Goal: Transaction & Acquisition: Purchase product/service

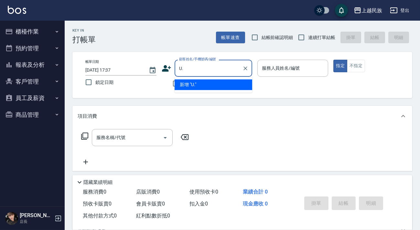
type input "U"
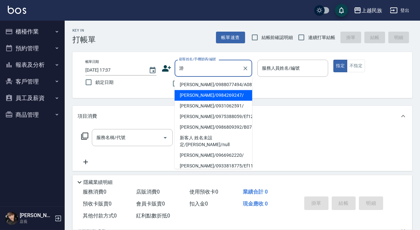
click at [214, 94] on li "[PERSON_NAME]/0984269247/" at bounding box center [214, 95] width 78 height 11
type input "[PERSON_NAME]/0984269247/"
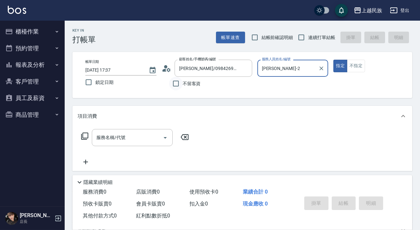
type input "[PERSON_NAME]-2"
click at [170, 71] on icon at bounding box center [168, 70] width 4 height 4
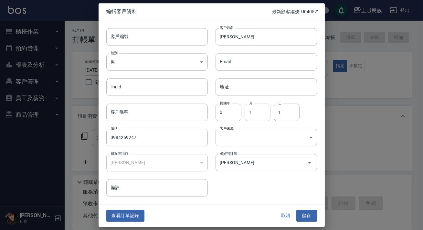
click at [269, 119] on input "1" at bounding box center [258, 112] width 26 height 17
type input "11"
click at [285, 115] on input "1" at bounding box center [287, 112] width 26 height 17
type input "12"
click at [129, 38] on input "客戶編號" at bounding box center [156, 36] width 101 height 17
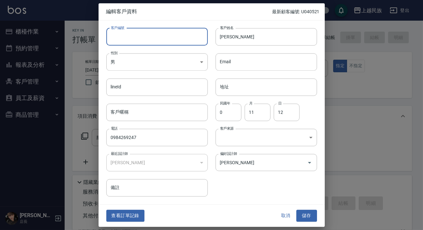
type input "＿"
type input "A111212"
drag, startPoint x: 316, startPoint y: 222, endPoint x: 311, endPoint y: 221, distance: 4.9
click at [314, 222] on div "查看訂單記錄 取消 儲存" at bounding box center [212, 216] width 226 height 22
click at [311, 221] on button "儲存" at bounding box center [306, 216] width 21 height 12
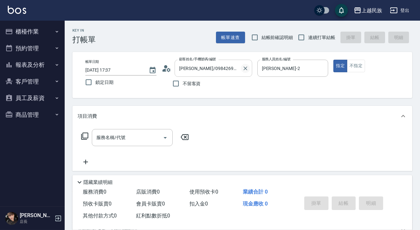
click at [249, 71] on button "Clear" at bounding box center [245, 68] width 9 height 9
click at [164, 69] on icon at bounding box center [166, 68] width 9 height 6
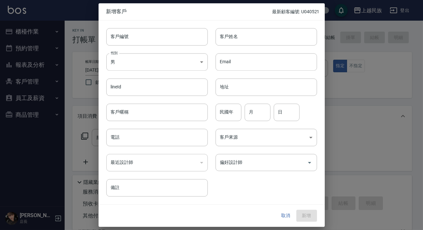
drag, startPoint x: 292, startPoint y: 218, endPoint x: 268, endPoint y: 189, distance: 37.7
click at [291, 217] on button "取消" at bounding box center [286, 216] width 21 height 12
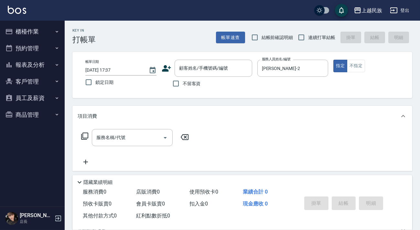
click at [211, 79] on div "不留客資" at bounding box center [207, 84] width 90 height 14
click at [214, 74] on div "顧客姓名/手機號碼/編號" at bounding box center [214, 68] width 78 height 17
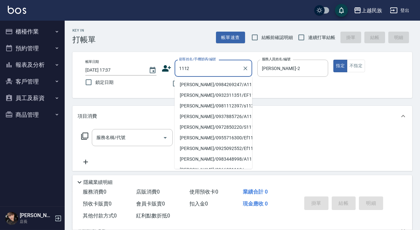
click at [222, 85] on li "[PERSON_NAME]/0984269247/A111212" at bounding box center [214, 85] width 78 height 11
type input "[PERSON_NAME]/0984269247/A111212"
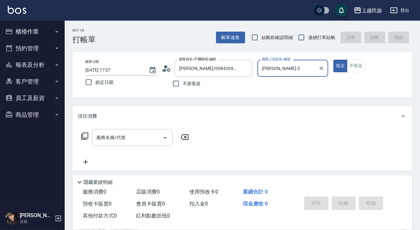
click at [165, 64] on icon at bounding box center [167, 69] width 10 height 10
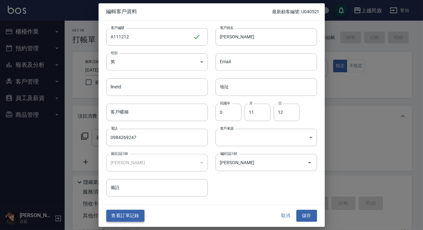
click at [128, 218] on button "查看訂單記錄" at bounding box center [125, 216] width 38 height 12
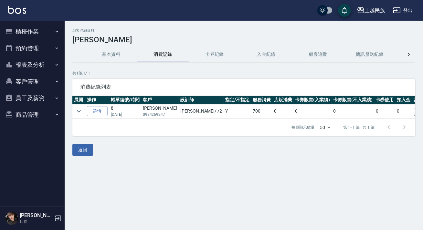
click at [17, 12] on img at bounding box center [17, 10] width 18 height 8
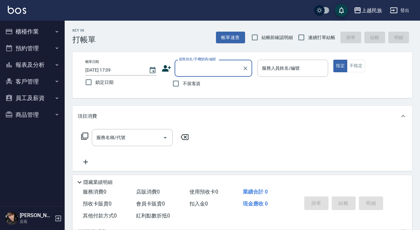
click at [210, 62] on div "顧客姓名/手機號碼/編號 顧客姓名/手機號碼/編號" at bounding box center [214, 68] width 78 height 17
click at [213, 63] on input "顧客姓名/手機號碼/編號" at bounding box center [208, 68] width 62 height 11
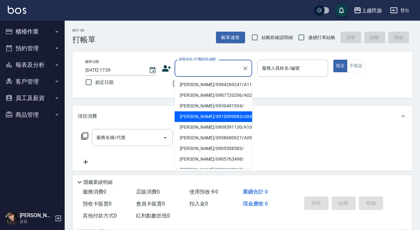
click at [224, 119] on li "[PERSON_NAME]/0910099983/U040521" at bounding box center [214, 116] width 78 height 11
type input "[PERSON_NAME]/0910099983/U040521"
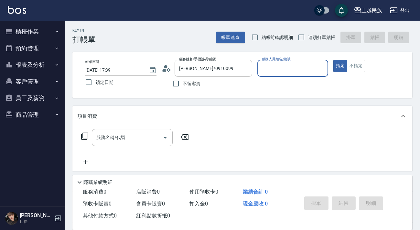
type input "Ula-10"
click at [310, 40] on span "連續打單結帳" at bounding box center [321, 37] width 27 height 7
click at [308, 40] on input "連續打單結帳" at bounding box center [301, 38] width 14 height 14
checkbox input "true"
click at [86, 136] on icon at bounding box center [85, 137] width 8 height 8
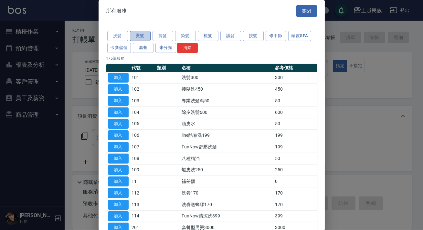
click at [140, 37] on button "燙髮" at bounding box center [140, 36] width 21 height 10
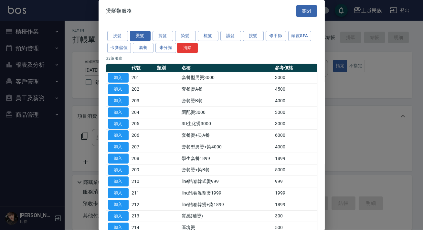
scroll to position [257, 0]
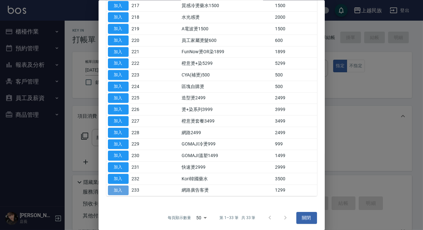
click at [120, 187] on button "加入" at bounding box center [118, 191] width 21 height 10
type input "網路廣告客燙(233)"
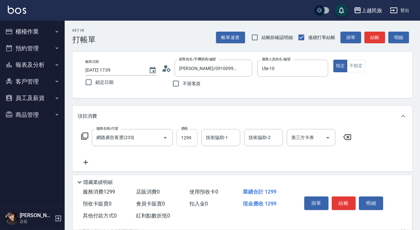
click at [187, 138] on input "1299" at bounding box center [186, 137] width 21 height 17
type input "1799"
type input "Ula-10"
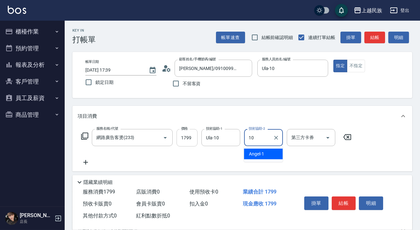
type input "Ula-10"
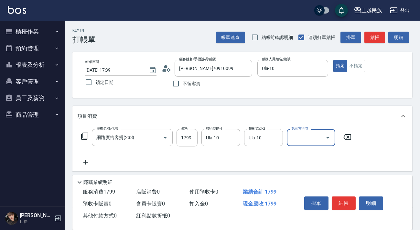
click at [86, 138] on icon at bounding box center [84, 136] width 7 height 7
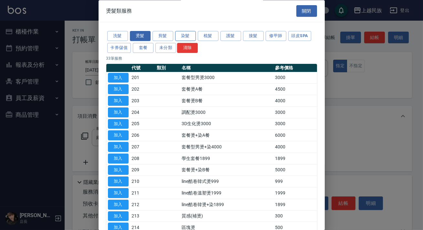
click at [185, 35] on button "染髮" at bounding box center [185, 36] width 21 height 10
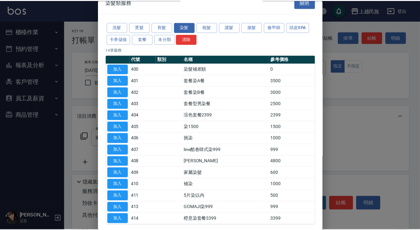
scroll to position [38, 0]
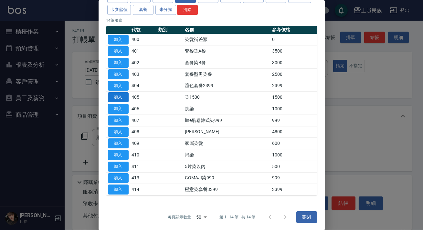
click at [124, 97] on button "加入" at bounding box center [118, 97] width 21 height 10
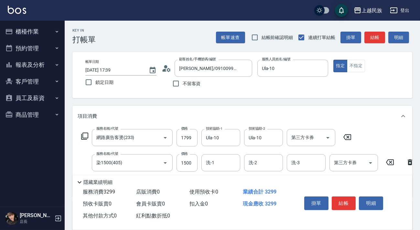
scroll to position [29, 0]
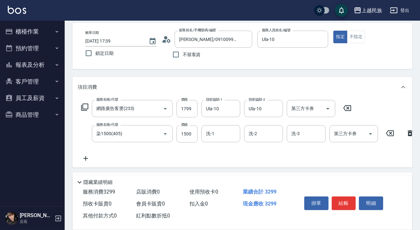
click at [174, 138] on div "服務名稱/代號 染1500(405) 服務名稱/代號 價格 1500 價格 洗-1 洗-1 洗-2 洗-2 洗-3 洗-3 第三方卡券 第三方卡券" at bounding box center [248, 133] width 340 height 17
click at [181, 136] on input "1500" at bounding box center [186, 133] width 21 height 17
type input "999"
type input "Ula-10"
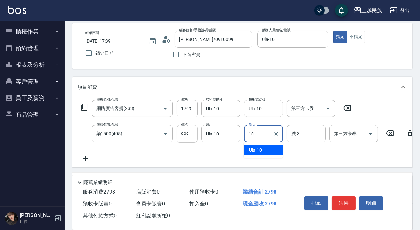
type input "Ula-10"
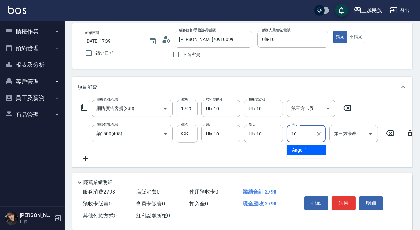
type input "Ula-10"
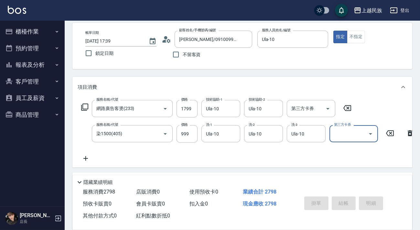
type input "[DATE] 17:45"
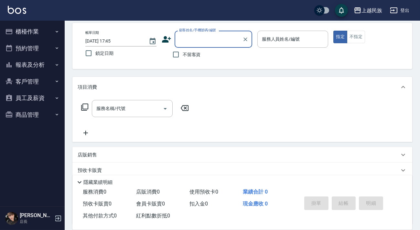
scroll to position [0, 0]
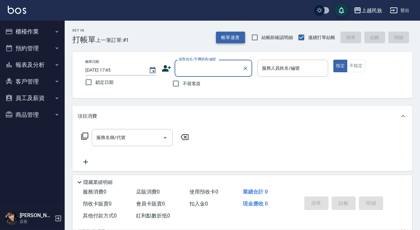
click at [232, 40] on button "帳單速查" at bounding box center [230, 38] width 29 height 12
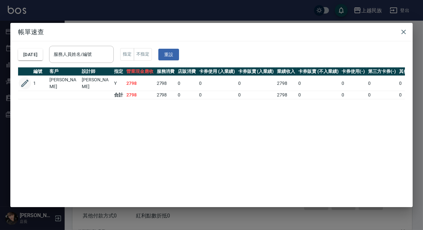
click at [26, 80] on icon "button" at bounding box center [25, 84] width 10 height 10
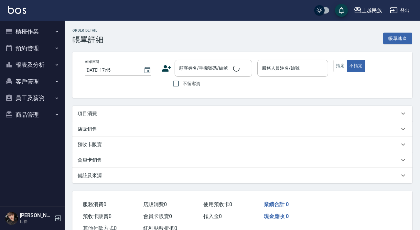
scroll to position [22, 0]
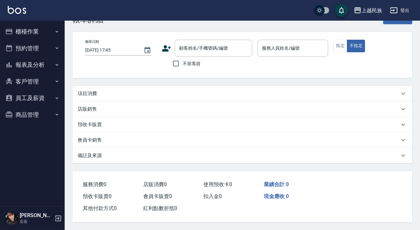
type input "[DATE] 17:39"
type input "Ula-10"
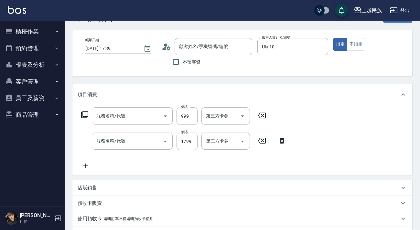
type input "[PERSON_NAME]/0910099983/U040521"
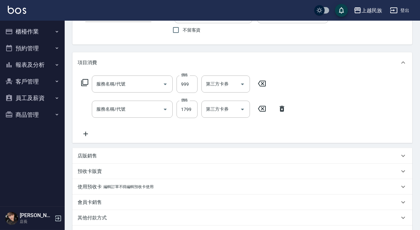
type input "染1500(405)"
type input "網路廣告客燙(233)"
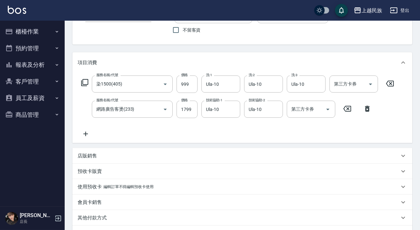
click at [236, 159] on div "店販銷售" at bounding box center [239, 156] width 322 height 7
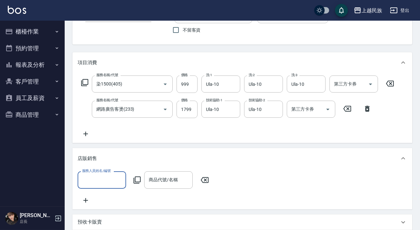
scroll to position [189, 0]
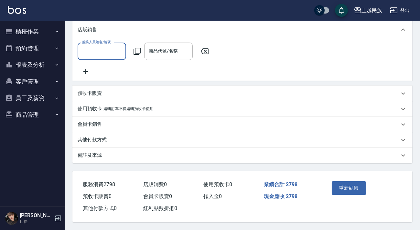
click at [253, 161] on div "備註及來源" at bounding box center [242, 156] width 340 height 16
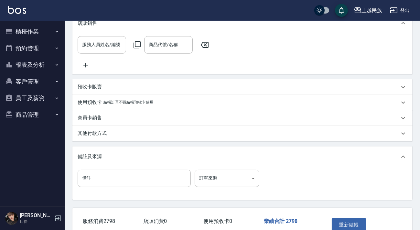
click at [259, 156] on div "備註及來源" at bounding box center [242, 157] width 340 height 21
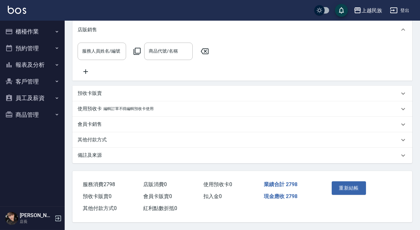
click at [259, 156] on div "備註及來源" at bounding box center [239, 155] width 322 height 7
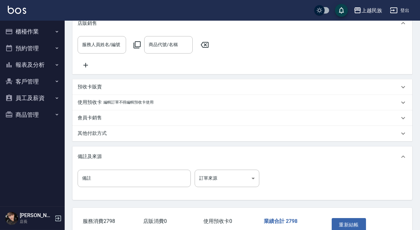
scroll to position [232, 0]
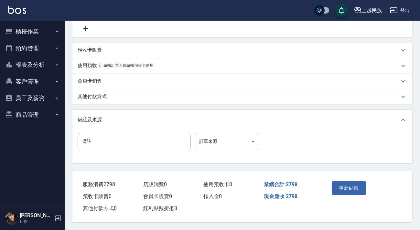
click at [223, 140] on body "上越民族 登出 櫃檯作業 打帳單 帳單列表 現金收支登錄 材料自購登錄 每日結帳 排班表 現場電腦打卡 預約管理 預約管理 單日預約紀錄 單週預約紀錄 報表及…" at bounding box center [210, 2] width 420 height 456
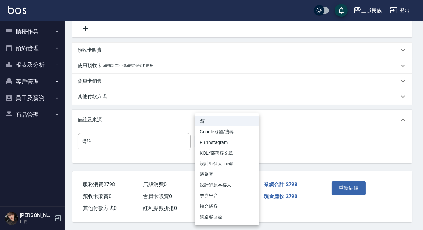
click at [236, 143] on li "FB/Instagram" at bounding box center [227, 142] width 65 height 11
type input "FB/Instagram"
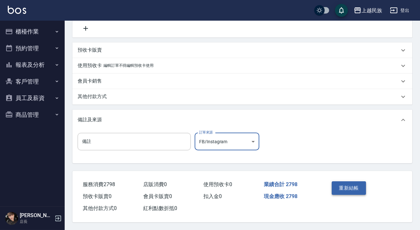
click at [356, 190] on button "重新結帳" at bounding box center [349, 189] width 34 height 14
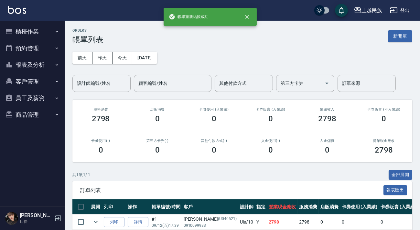
click at [405, 42] on div "ORDERS 帳單列表 新開單" at bounding box center [242, 36] width 340 height 16
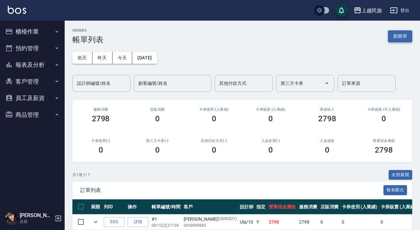
click at [391, 39] on button "新開單" at bounding box center [400, 36] width 24 height 12
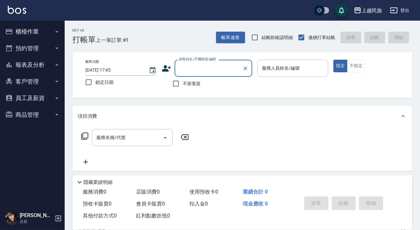
click at [214, 69] on input "顧客姓名/手機號碼/編號" at bounding box center [208, 68] width 62 height 11
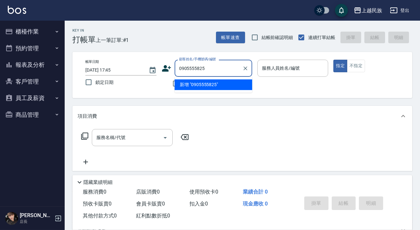
click at [220, 84] on li "新增 "0905555825"" at bounding box center [214, 85] width 78 height 11
type input "0905555825"
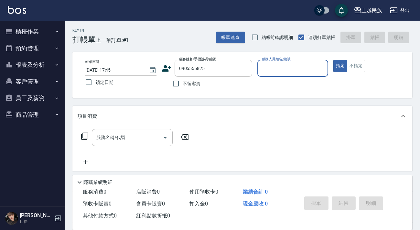
click at [163, 69] on icon at bounding box center [166, 68] width 9 height 6
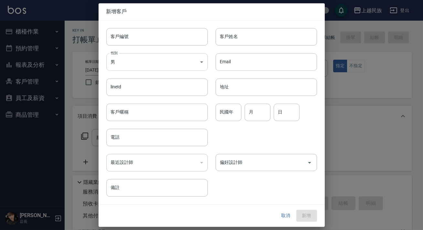
type input "0905555825"
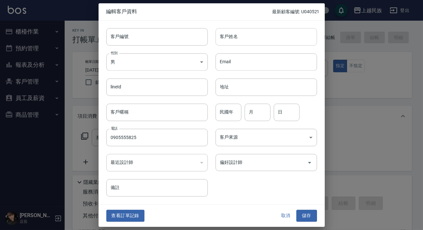
click at [238, 37] on input "客戶姓名" at bounding box center [266, 36] width 101 height 17
type input "[PERSON_NAME]"
click at [254, 110] on input "月" at bounding box center [258, 112] width 26 height 17
type input "5"
type input "10"
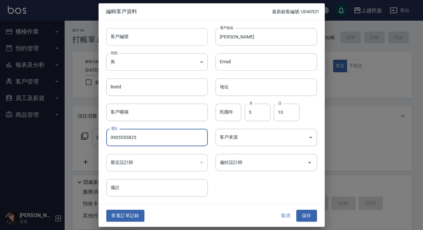
click at [155, 32] on input "客戶編號" at bounding box center [156, 36] width 101 height 17
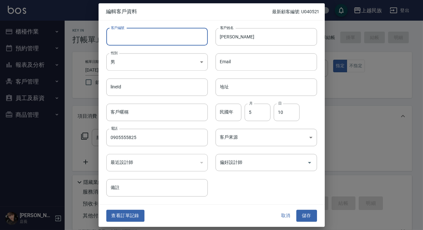
type input "＿"
type input "A051011"
click at [288, 142] on body "上越民族 登出 櫃檯作業 打帳單 帳單列表 現金收支登錄 材料自購登錄 每日結帳 排班表 現場電腦打卡 預約管理 預約管理 單日預約紀錄 單週預約紀錄 報表及…" at bounding box center [211, 157] width 423 height 315
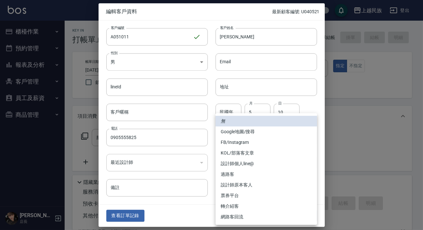
click at [257, 145] on li "FB/Instagram" at bounding box center [266, 142] width 101 height 11
type input "FB/Instagram"
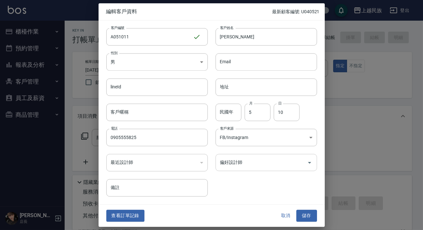
click at [285, 164] on input "偏好設計師" at bounding box center [261, 162] width 86 height 11
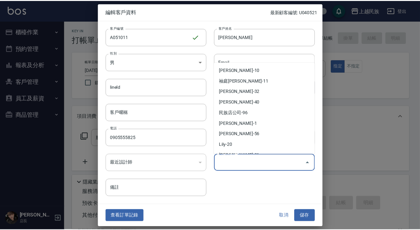
scroll to position [83, 0]
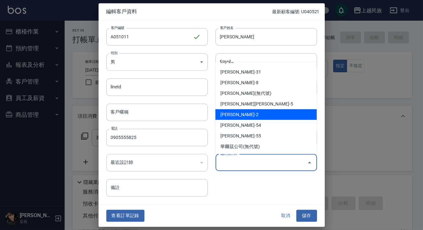
click at [263, 114] on li "[PERSON_NAME]-2" at bounding box center [265, 114] width 101 height 11
type input "[PERSON_NAME]"
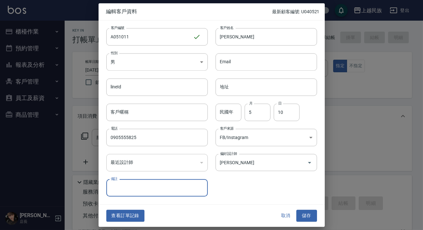
click at [307, 212] on button "儲存" at bounding box center [306, 216] width 21 height 12
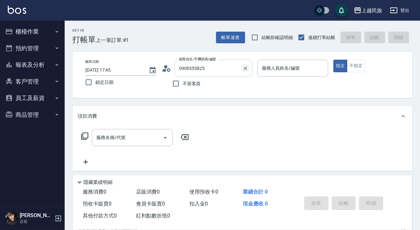
click at [243, 69] on icon "Clear" at bounding box center [245, 68] width 6 height 6
click at [231, 72] on input "顧客姓名/手機號碼/編號" at bounding box center [208, 68] width 62 height 11
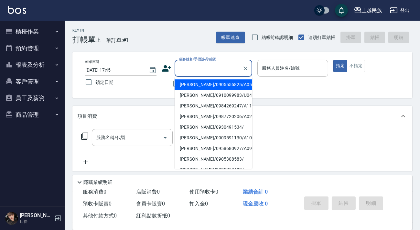
click at [223, 70] on input "顧客姓名/手機號碼/編號" at bounding box center [208, 68] width 62 height 11
click at [235, 85] on li "[PERSON_NAME]/0905555825/A051011" at bounding box center [214, 85] width 78 height 11
type input "[PERSON_NAME]/0905555825/A051011"
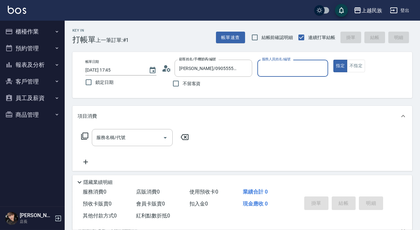
type input "[PERSON_NAME]-2"
click at [333, 60] on button "指定" at bounding box center [340, 66] width 14 height 13
type button "true"
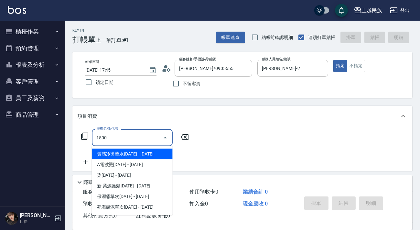
click at [166, 153] on span "質感冷燙藥水[DATE] - [DATE]" at bounding box center [132, 154] width 81 height 11
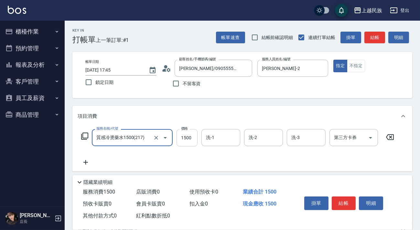
type input "質感冷燙藥水1500(217)"
click at [187, 138] on input "1500" at bounding box center [186, 137] width 21 height 17
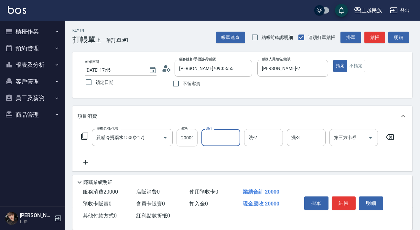
click at [187, 138] on input "20000" at bounding box center [186, 137] width 21 height 17
click at [189, 139] on input "20000" at bounding box center [186, 137] width 21 height 17
type input "2000"
click at [225, 139] on input "洗-1" at bounding box center [220, 137] width 33 height 11
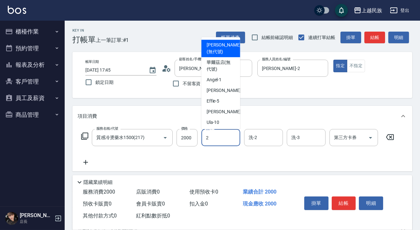
type input "[PERSON_NAME]-2"
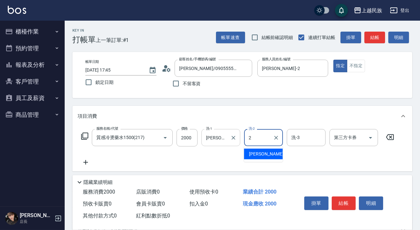
type input "[PERSON_NAME]-2"
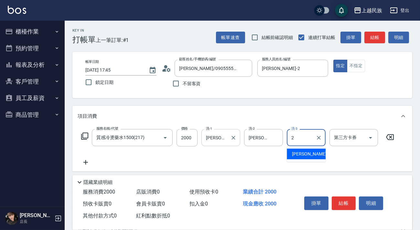
type input "[PERSON_NAME]-2"
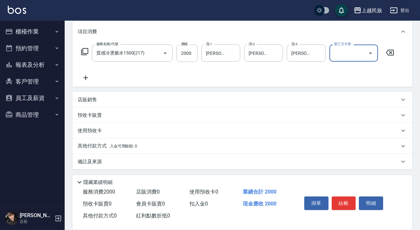
click at [254, 164] on div "備註及來源" at bounding box center [239, 162] width 322 height 7
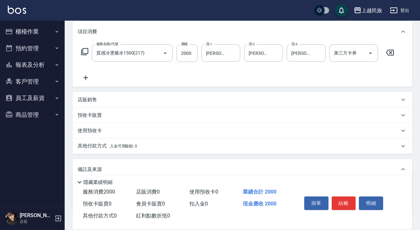
scroll to position [116, 0]
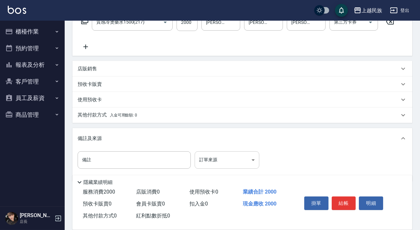
click at [239, 155] on body "上越民族 登出 櫃檯作業 打帳單 帳單列表 現金收支登錄 材料自購登錄 每日結帳 排班表 現場電腦打卡 預約管理 預約管理 單日預約紀錄 單週預約紀錄 報表及…" at bounding box center [210, 63] width 420 height 358
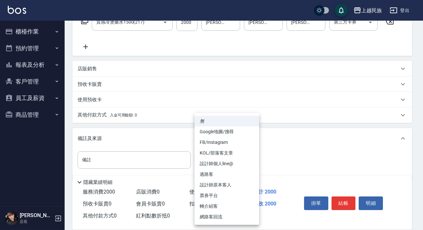
click at [244, 141] on li "FB/Instagram" at bounding box center [227, 142] width 65 height 11
type input "FB/Instagram"
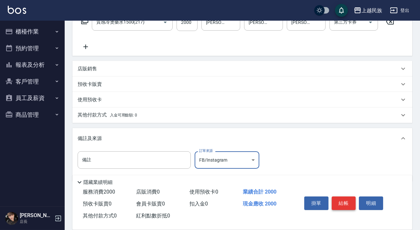
click at [335, 199] on button "結帳" at bounding box center [344, 204] width 24 height 14
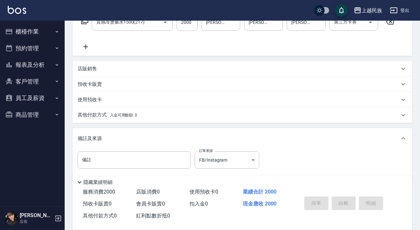
type input "[DATE] 17:46"
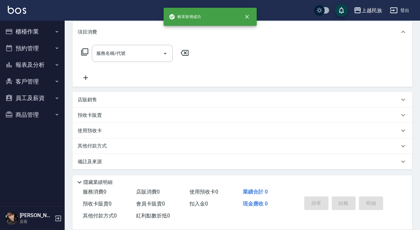
scroll to position [0, 0]
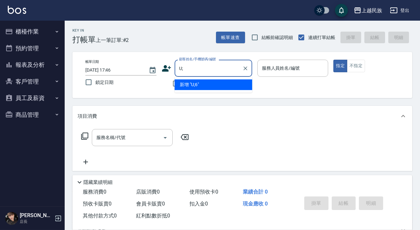
type input "U"
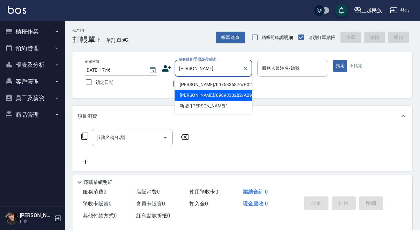
click at [234, 95] on li "[PERSON_NAME]/0989330282/A092721" at bounding box center [214, 95] width 78 height 11
type input "[PERSON_NAME]/0989330282/A092721"
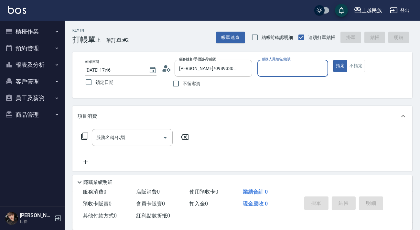
type input "[PERSON_NAME]-2"
click at [333, 60] on button "指定" at bounding box center [340, 66] width 14 height 13
click at [324, 65] on div at bounding box center [321, 68] width 8 height 17
click at [315, 69] on input "[PERSON_NAME]-2" at bounding box center [288, 68] width 56 height 11
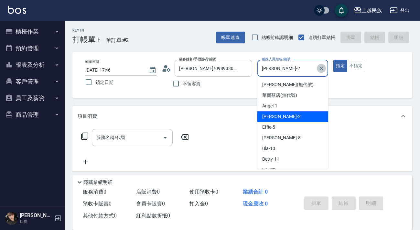
click at [320, 68] on icon "Clear" at bounding box center [321, 68] width 6 height 6
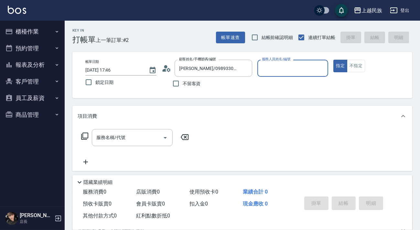
click at [299, 68] on input "服務人員姓名/編號" at bounding box center [292, 68] width 65 height 11
type input "Stella-8"
click at [123, 134] on input "服務名稱/代號" at bounding box center [127, 137] width 65 height 11
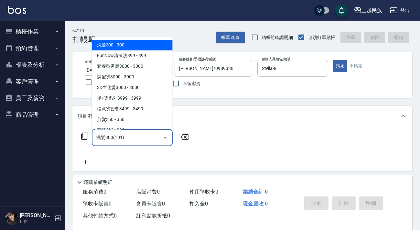
type input "洗髮300(101)"
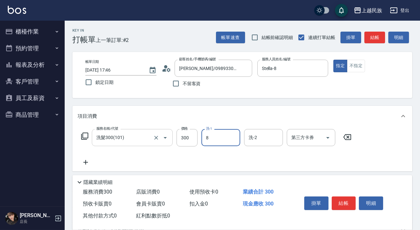
type input "Stella-8"
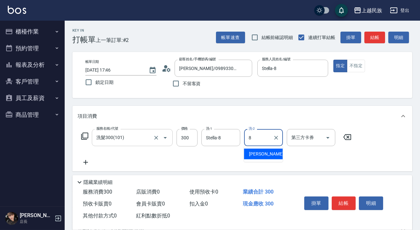
type input "Stella-8"
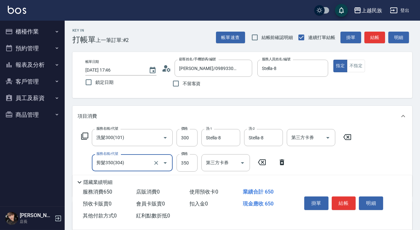
scroll to position [29, 0]
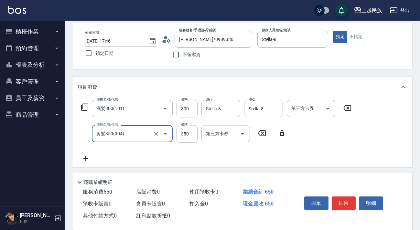
type input "剪髮350(304)"
click at [87, 158] on icon at bounding box center [85, 158] width 5 height 5
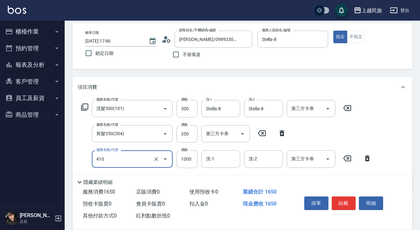
type input "補染(410)"
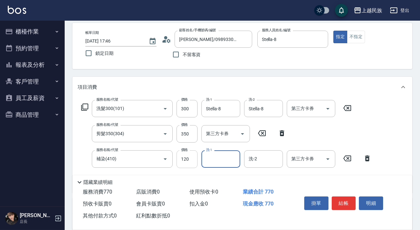
click at [187, 158] on input "120" at bounding box center [186, 159] width 21 height 17
click at [190, 159] on input "120" at bounding box center [186, 159] width 21 height 17
click at [190, 162] on input "120" at bounding box center [186, 159] width 21 height 17
type input "1200"
type input "Stella-8"
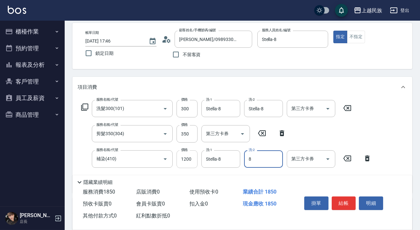
type input "Stella-8"
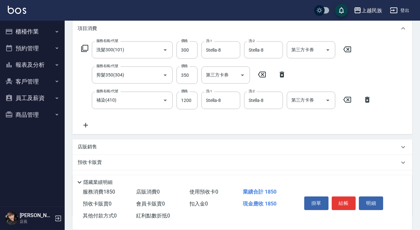
click at [154, 140] on div "店販銷售" at bounding box center [242, 148] width 340 height 16
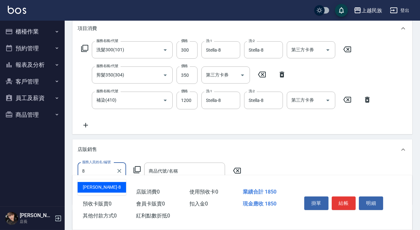
type input "Stella-8"
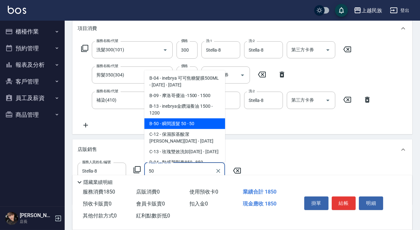
click at [173, 126] on span "B-50 - 瞬間護髮 50 - 50" at bounding box center [184, 124] width 81 height 11
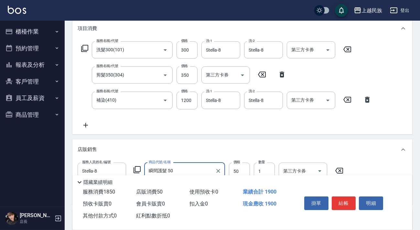
scroll to position [190, 0]
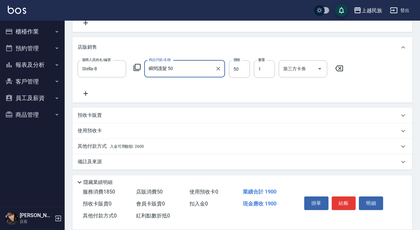
type input "瞬間護髮 50"
click at [183, 148] on div "其他付款方式 入金可用餘額: 2600" at bounding box center [239, 146] width 322 height 7
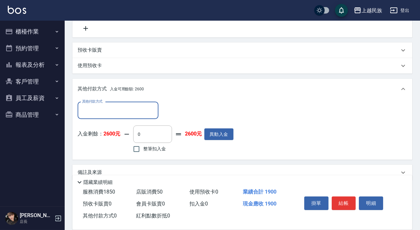
scroll to position [0, 0]
drag, startPoint x: 154, startPoint y: 147, endPoint x: 301, endPoint y: 130, distance: 147.7
click at [154, 147] on span "整筆扣入金" at bounding box center [154, 149] width 23 height 7
click at [143, 147] on input "整筆扣入金" at bounding box center [137, 150] width 14 height 14
checkbox input "true"
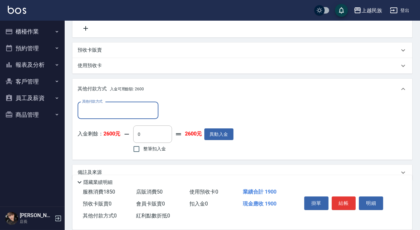
type input "1900"
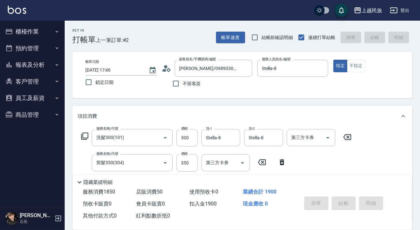
type input "[DATE] 17:47"
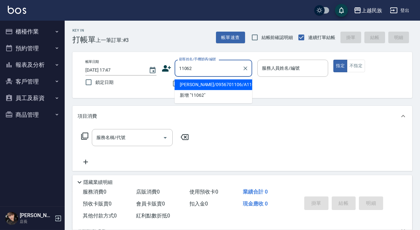
click at [207, 83] on li "[PERSON_NAME]/0956701106/A110621" at bounding box center [214, 85] width 78 height 11
type input "[PERSON_NAME]/0956701106/A110621"
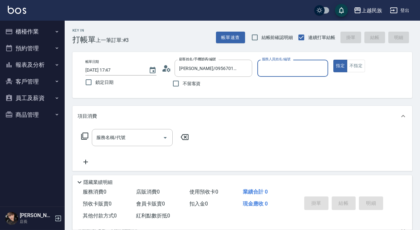
click at [333, 60] on button "指定" at bounding box center [340, 66] width 14 height 13
click at [278, 68] on div "服務人員姓名/編號 服務人員姓名/編號" at bounding box center [292, 68] width 71 height 17
type input "[PERSON_NAME]-2"
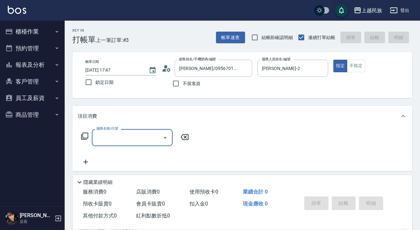
click at [87, 135] on div "服務名稱/代號 服務名稱/代號" at bounding box center [135, 137] width 115 height 17
click at [86, 135] on icon at bounding box center [85, 137] width 8 height 8
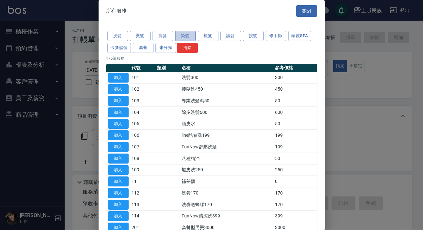
click at [175, 35] on button "染髮" at bounding box center [185, 36] width 21 height 10
click at [180, 35] on button "染髮" at bounding box center [185, 36] width 21 height 10
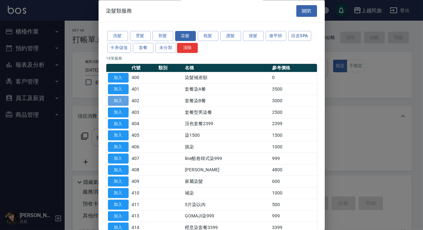
click at [126, 101] on button "加入" at bounding box center [118, 101] width 21 height 10
type input "套餐染B餐(402)"
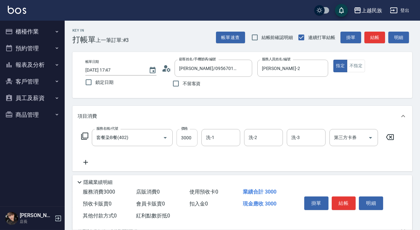
click at [189, 139] on input "3000" at bounding box center [186, 137] width 21 height 17
type input "3500"
type input "[PERSON_NAME]-2"
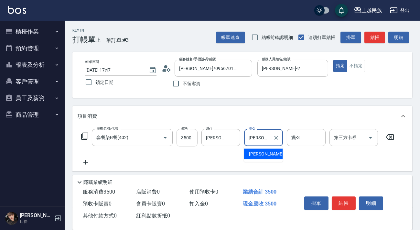
type input "[PERSON_NAME]-2"
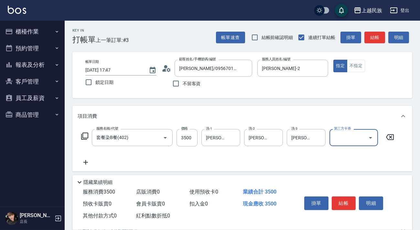
scroll to position [85, 0]
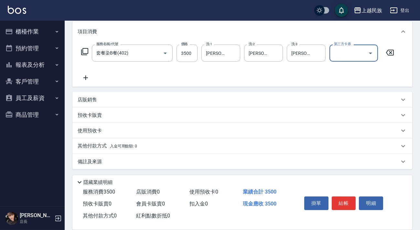
click at [168, 140] on div "其他付款方式 入金可用餘額: 0" at bounding box center [242, 147] width 340 height 16
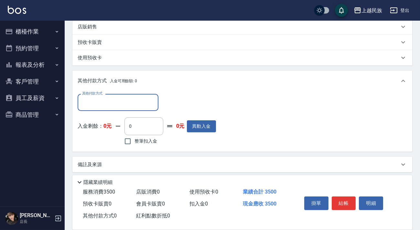
scroll to position [0, 0]
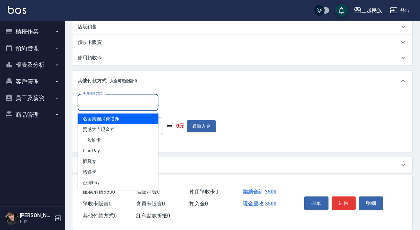
click at [137, 103] on input "其他付款方式" at bounding box center [117, 102] width 75 height 11
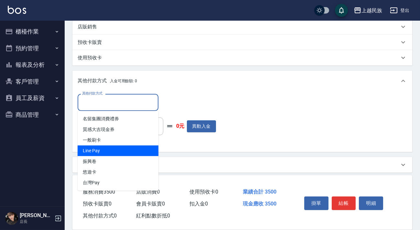
click at [132, 152] on span "Line Pay" at bounding box center [118, 151] width 81 height 11
type input "Line Pay"
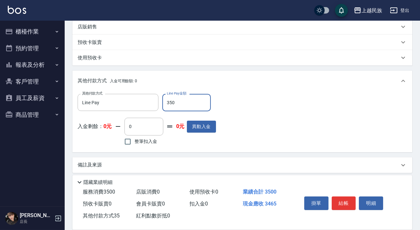
type input "3500"
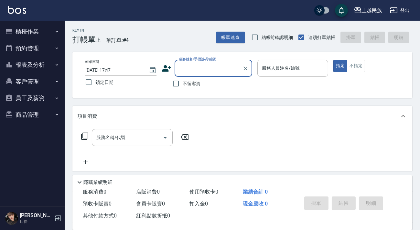
click at [198, 84] on span "不留客資" at bounding box center [192, 83] width 18 height 7
click at [183, 84] on input "不留客資" at bounding box center [176, 84] width 14 height 14
checkbox input "true"
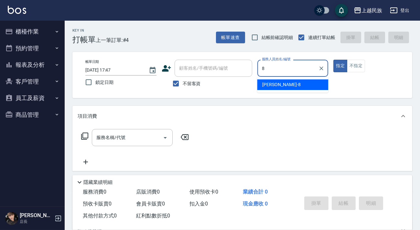
type input "Stella-8"
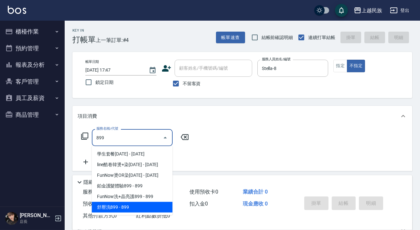
click at [144, 202] on span "舒壓洗899 - 899" at bounding box center [132, 207] width 81 height 11
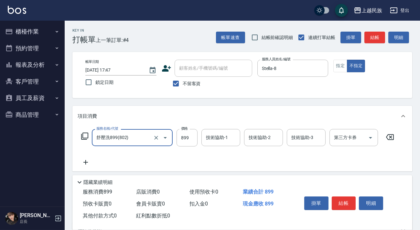
type input "舒壓洗899(802)"
click at [206, 139] on div "技術協助-1 技術協助-1" at bounding box center [220, 137] width 39 height 17
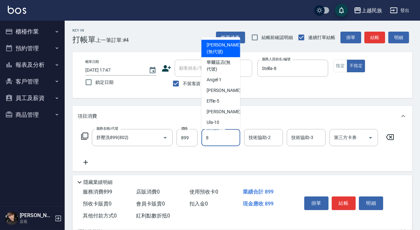
type input "Stella-8"
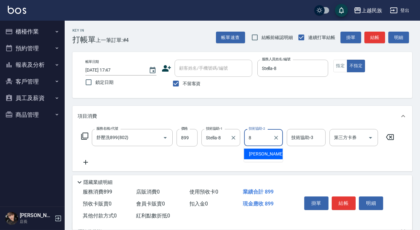
type input "Stella-8"
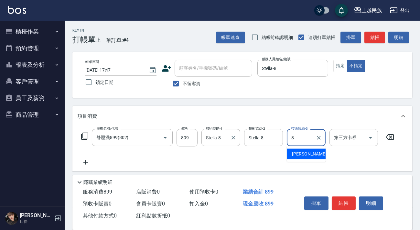
type input "Stella-8"
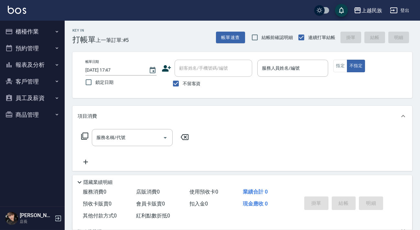
drag, startPoint x: 194, startPoint y: 86, endPoint x: 197, endPoint y: 74, distance: 12.8
click at [194, 85] on span "不留客資" at bounding box center [192, 83] width 18 height 7
click at [183, 85] on input "不留客資" at bounding box center [176, 84] width 14 height 14
checkbox input "false"
click at [197, 74] on div "顧客姓名/手機號碼/編號" at bounding box center [214, 68] width 78 height 17
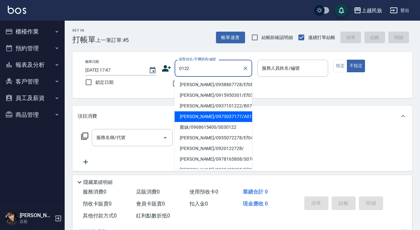
click at [212, 116] on li "[PERSON_NAME]/0973037177/A012211" at bounding box center [214, 116] width 78 height 11
type input "[PERSON_NAME]/0973037177/A012211"
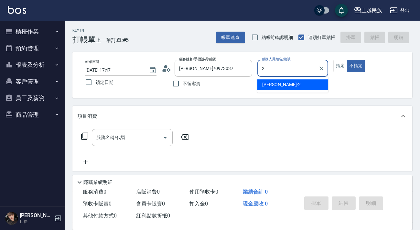
type input "[PERSON_NAME]-2"
type button "false"
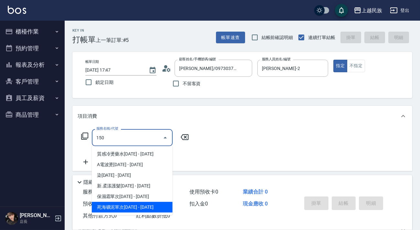
click at [141, 207] on span "死海礦泥單次[DATE] - [DATE]" at bounding box center [132, 207] width 81 height 11
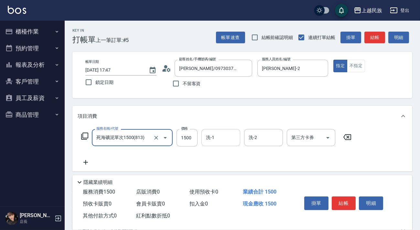
type input "死海礦泥單次1500(813)"
click at [214, 139] on input "洗-1" at bounding box center [220, 137] width 33 height 11
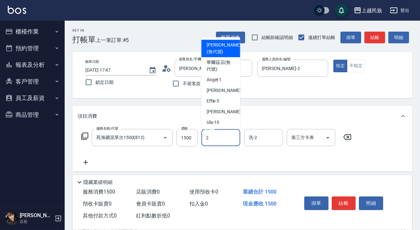
type input "[PERSON_NAME]-2"
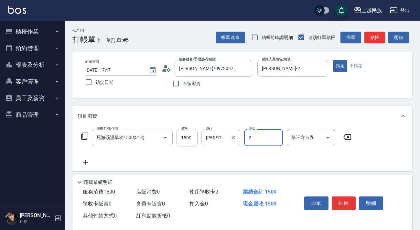
type input "[PERSON_NAME]-2"
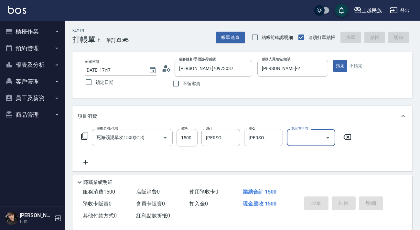
type input "[DATE] 17:48"
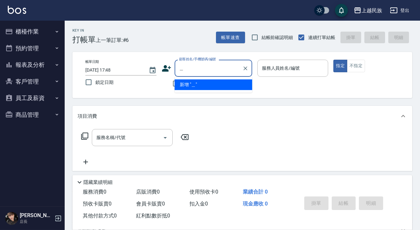
type input "玫"
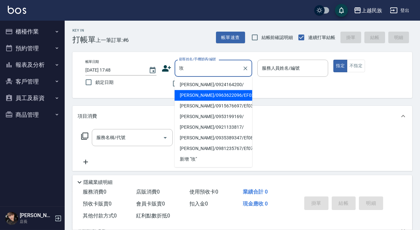
click at [220, 93] on li "[PERSON_NAME]/0963622096/EF033121" at bounding box center [214, 95] width 78 height 11
type input "[PERSON_NAME]/0963622096/EF033121"
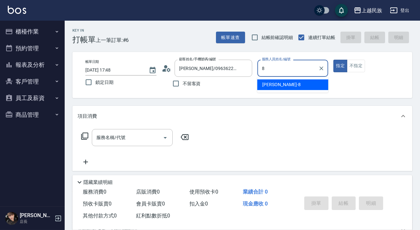
type input "Stella-8"
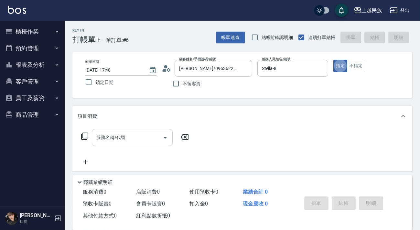
click at [137, 141] on input "服務名稱/代號" at bounding box center [127, 137] width 65 height 11
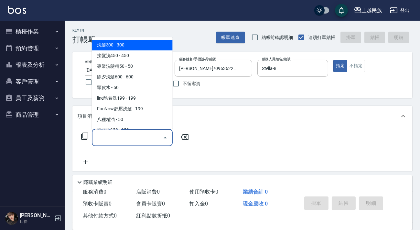
click at [117, 41] on span "洗髮300 - 300" at bounding box center [132, 45] width 81 height 11
type input "洗髮300(101)"
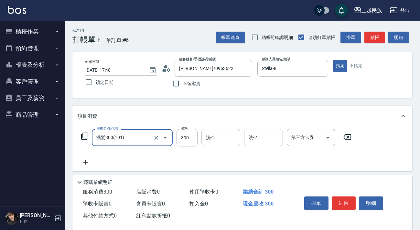
click at [223, 139] on input "洗-1" at bounding box center [220, 137] width 33 height 11
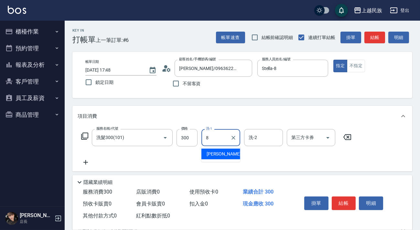
type input "Stella-8"
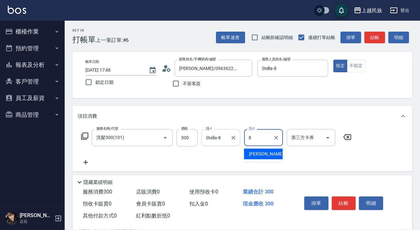
type input "Stella-8"
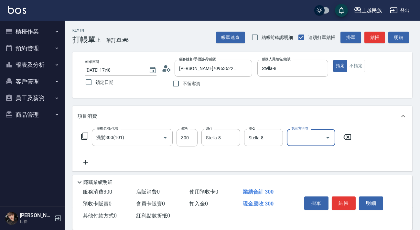
click at [87, 164] on icon at bounding box center [86, 163] width 16 height 8
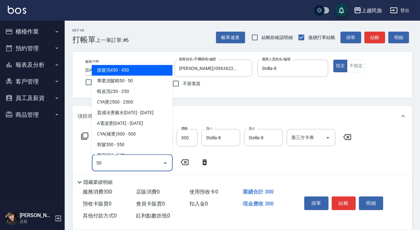
type input "504"
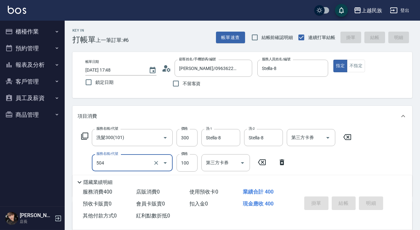
type input "[DATE] 17:49"
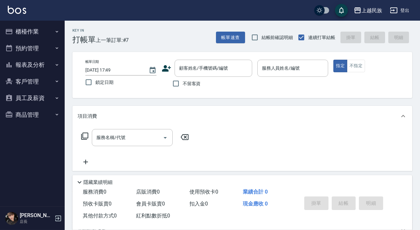
click at [196, 85] on span "不留客資" at bounding box center [192, 83] width 18 height 7
click at [183, 85] on input "不留客資" at bounding box center [176, 84] width 14 height 14
checkbox input "true"
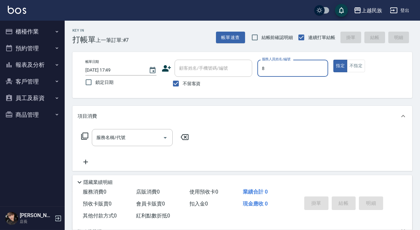
type input "Stella-8"
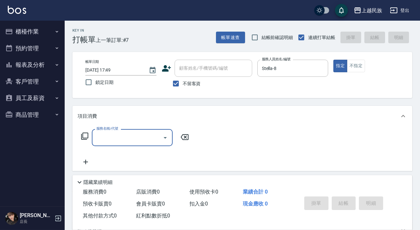
click at [355, 60] on button "不指定" at bounding box center [356, 66] width 18 height 13
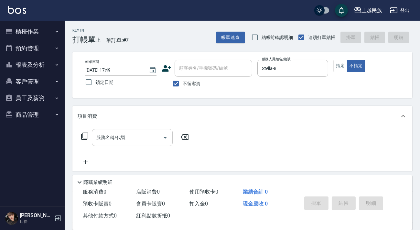
click at [120, 142] on input "服務名稱/代號" at bounding box center [127, 137] width 65 height 11
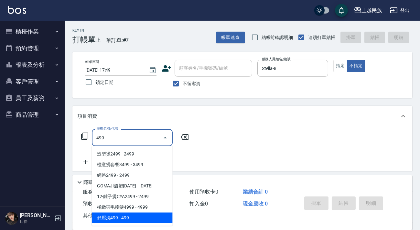
click at [133, 223] on span "舒壓洗499 - 499" at bounding box center [132, 218] width 81 height 11
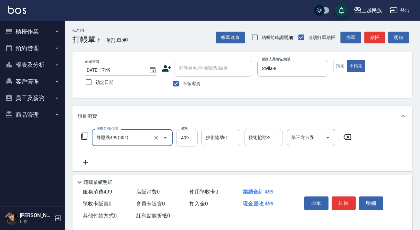
type input "舒壓洗499(801)"
click at [229, 135] on input "技術協助-1" at bounding box center [220, 137] width 33 height 11
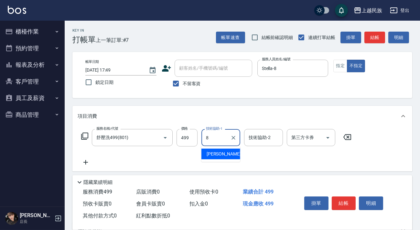
type input "Stella-8"
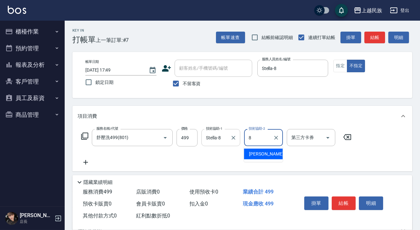
type input "Stella-8"
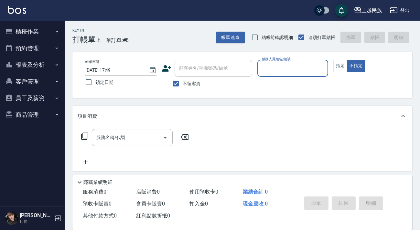
click at [193, 83] on span "不留客資" at bounding box center [192, 83] width 18 height 7
click at [183, 83] on input "不留客資" at bounding box center [176, 84] width 14 height 14
checkbox input "false"
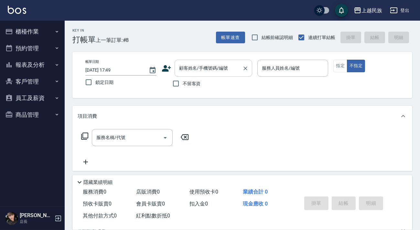
click at [197, 67] on div "顧客姓名/手機號碼/編號 顧客姓名/手機號碼/編號" at bounding box center [214, 68] width 78 height 17
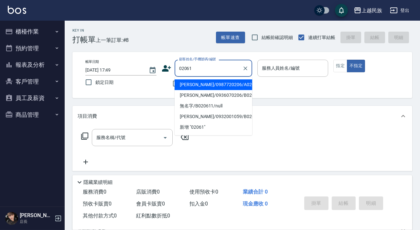
click at [223, 86] on li "[PERSON_NAME]/0987720206/A020611" at bounding box center [214, 85] width 78 height 11
type input "[PERSON_NAME]/0987720206/A020611"
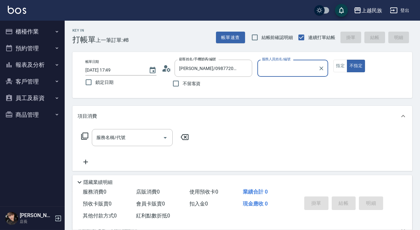
type input "[PERSON_NAME]-2"
click at [347, 60] on button "不指定" at bounding box center [356, 66] width 18 height 13
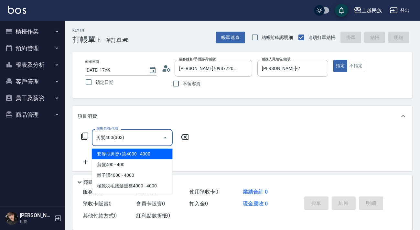
type input "剪髮400(303)"
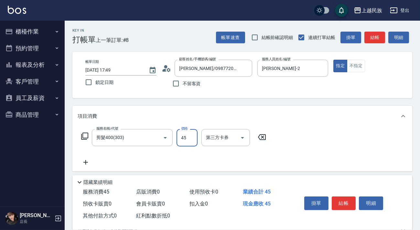
type input "450"
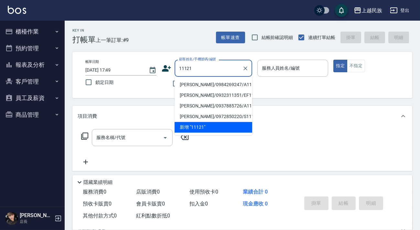
click at [212, 86] on li "[PERSON_NAME]/0984269247/A111212" at bounding box center [214, 85] width 78 height 11
type input "[PERSON_NAME]/0984269247/A111212"
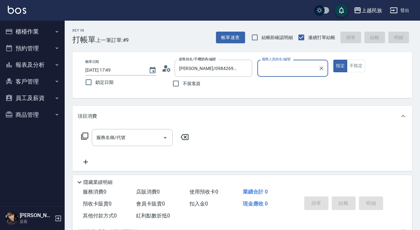
type input "[PERSON_NAME]-2"
click at [333, 60] on button "指定" at bounding box center [340, 66] width 14 height 13
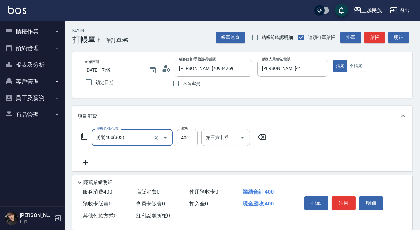
type input "剪髮400(303)"
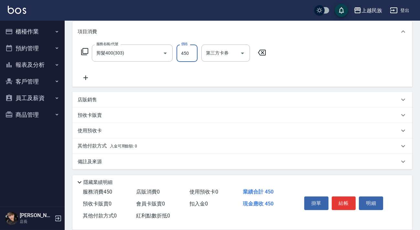
type input "450"
click at [151, 147] on div "其他付款方式 入金可用餘額: 0" at bounding box center [239, 146] width 322 height 7
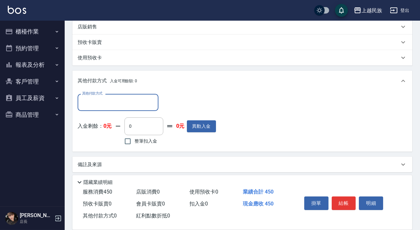
scroll to position [0, 0]
click at [148, 100] on input "其他付款方式" at bounding box center [117, 102] width 75 height 11
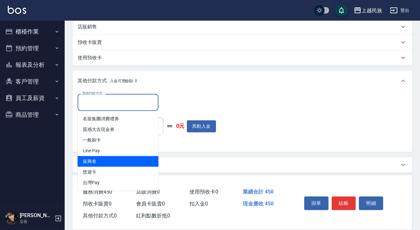
click at [132, 149] on span "Line Pay" at bounding box center [118, 151] width 81 height 11
type input "Line Pay"
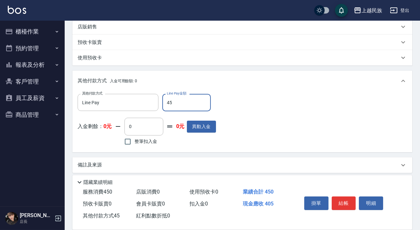
type input "450"
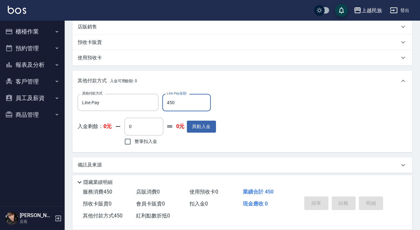
type input "[DATE] 17:52"
